Goal: Check status: Check status

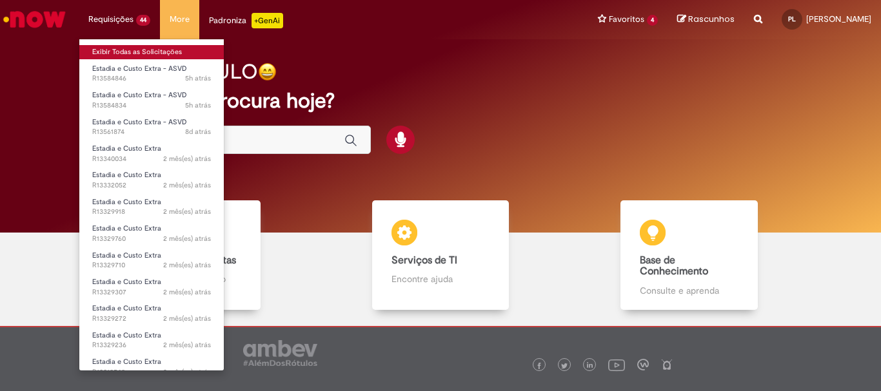
click at [112, 50] on link "Exibir Todas as Solicitações" at bounding box center [151, 52] width 144 height 14
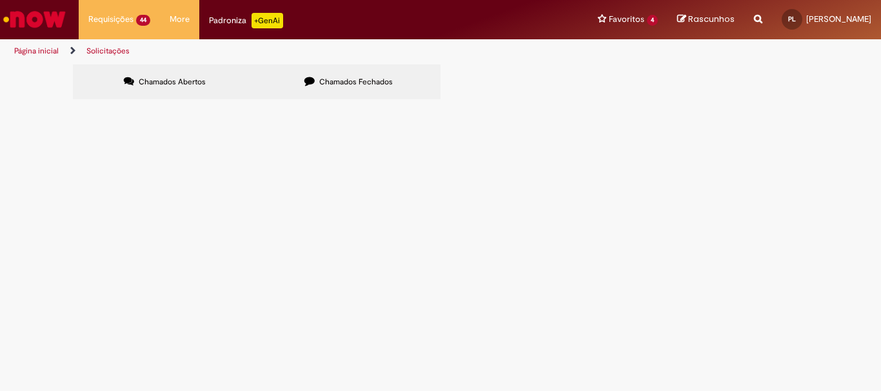
click at [0, 0] on span "Estadia e Custo Extra - ASVD" at bounding box center [0, 0] width 0 height 0
click at [0, 0] on span "Em Validação" at bounding box center [0, 0] width 0 height 0
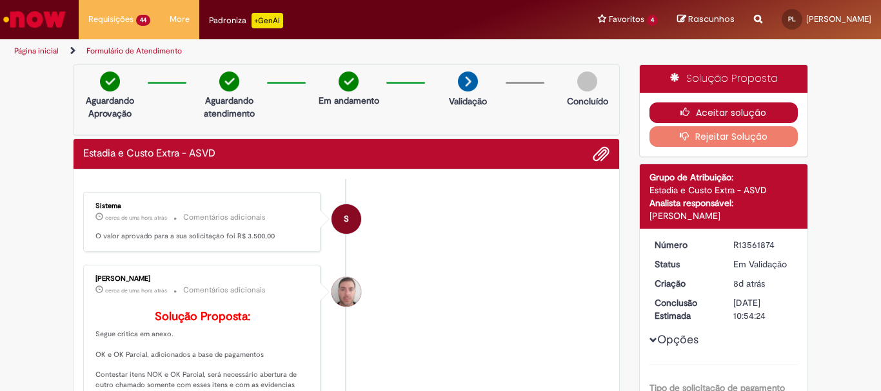
click at [735, 112] on button "Aceitar solução" at bounding box center [723, 113] width 149 height 21
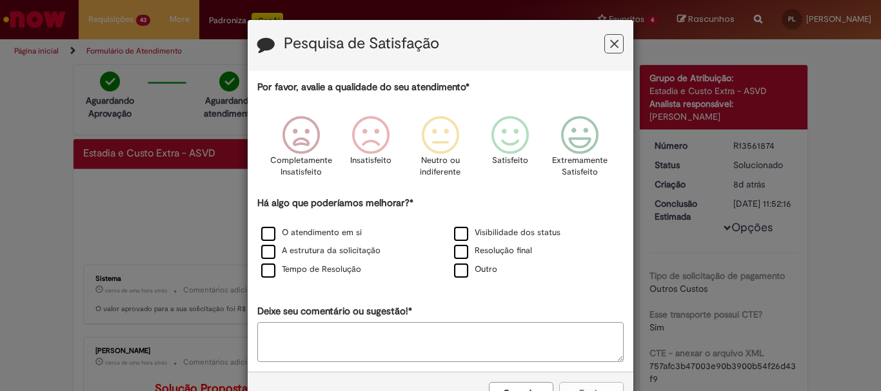
click at [610, 41] on icon "Feedback" at bounding box center [614, 44] width 8 height 14
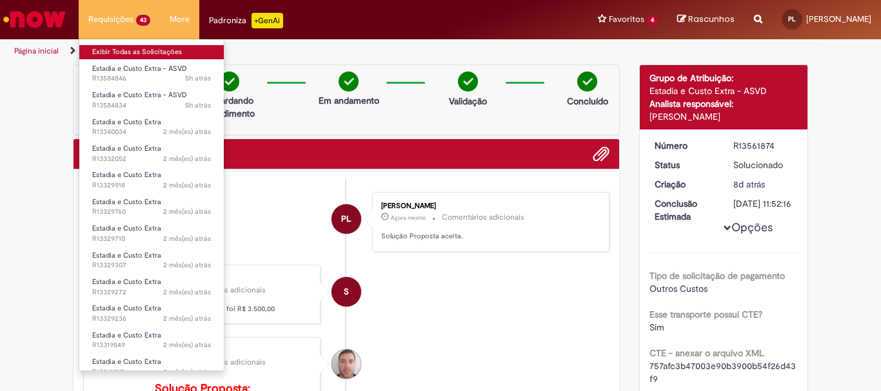
click at [122, 52] on link "Exibir Todas as Solicitações" at bounding box center [151, 52] width 144 height 14
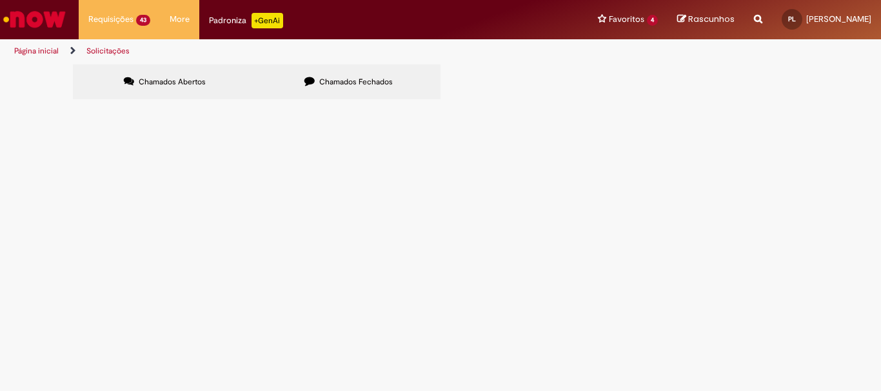
click at [0, 0] on span "Em Validação" at bounding box center [0, 0] width 0 height 0
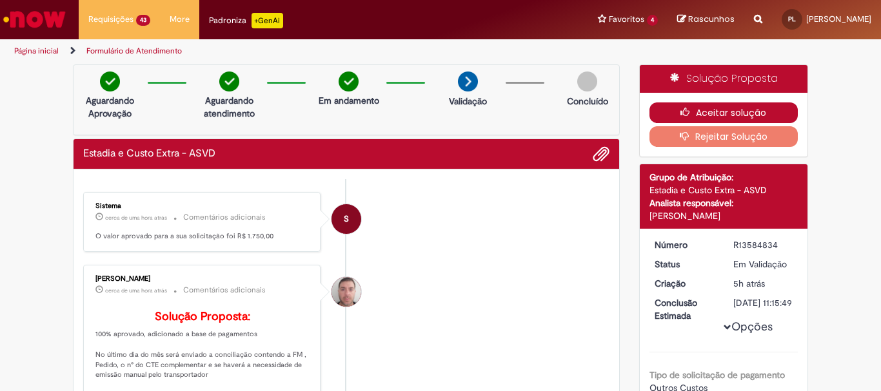
click at [722, 111] on button "Aceitar solução" at bounding box center [723, 113] width 149 height 21
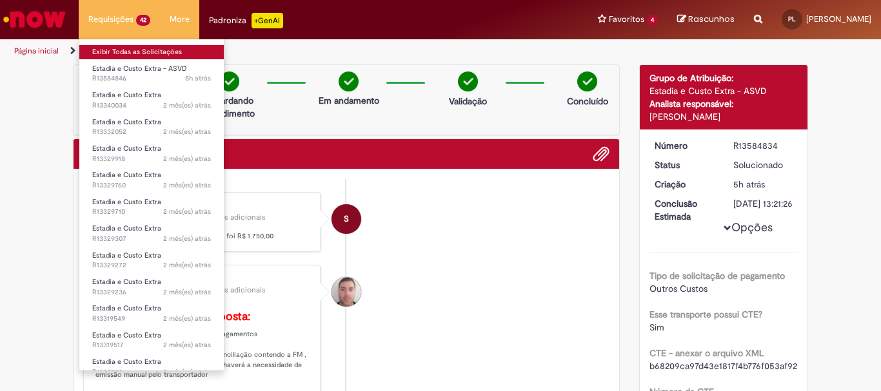
click at [115, 52] on link "Exibir Todas as Solicitações" at bounding box center [151, 52] width 144 height 14
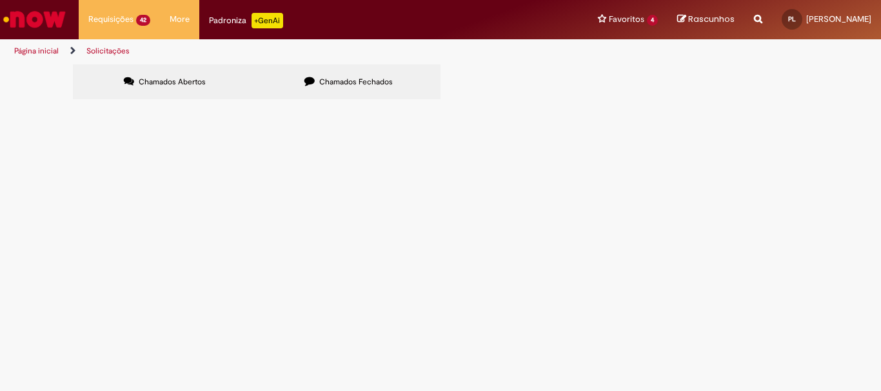
click at [0, 0] on span "Estadia e Custo Extra - ASVD" at bounding box center [0, 0] width 0 height 0
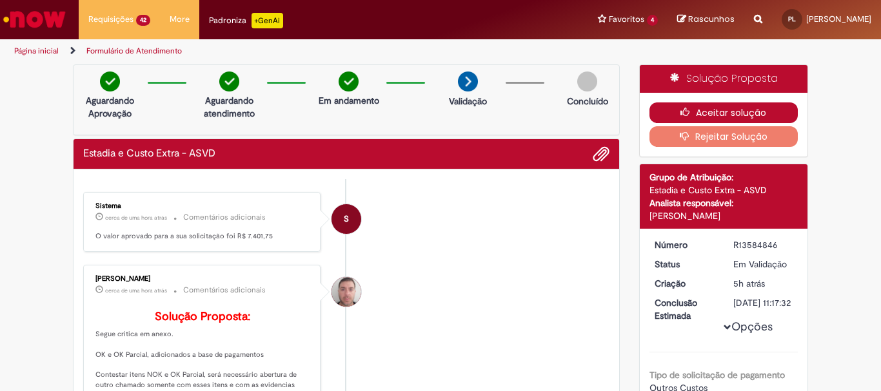
click at [725, 116] on button "Aceitar solução" at bounding box center [723, 113] width 149 height 21
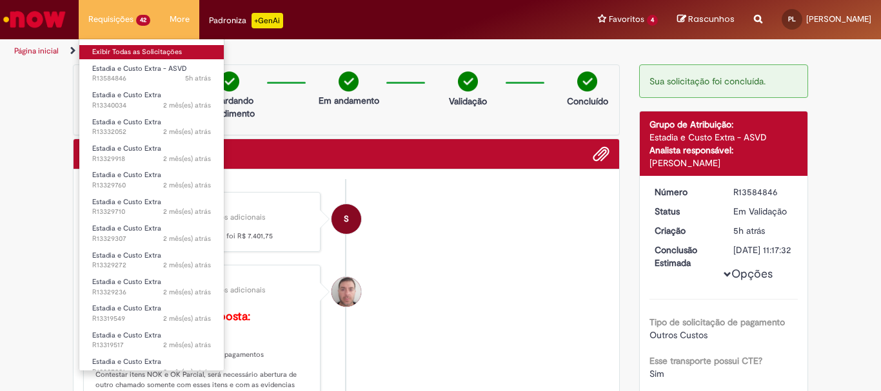
click at [112, 51] on link "Exibir Todas as Solicitações" at bounding box center [151, 52] width 144 height 14
